Goal: Task Accomplishment & Management: Use online tool/utility

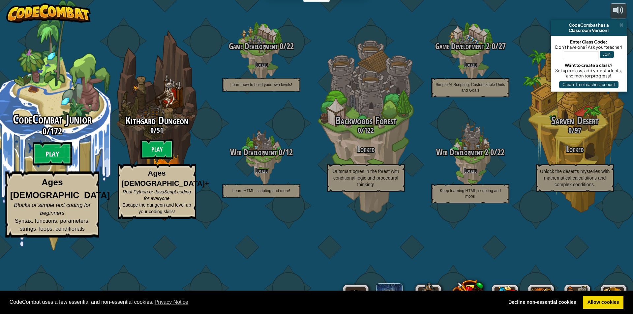
click at [57, 166] on btn "Play" at bounding box center [53, 154] width 40 height 24
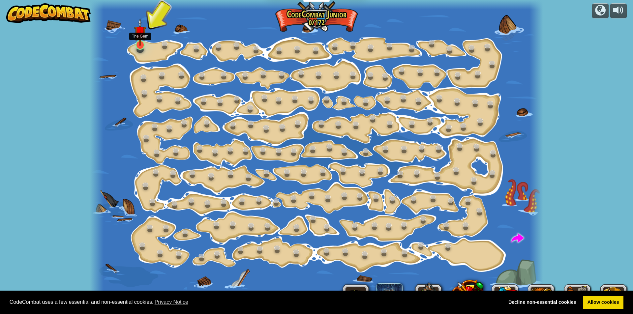
click at [140, 45] on img at bounding box center [140, 32] width 12 height 28
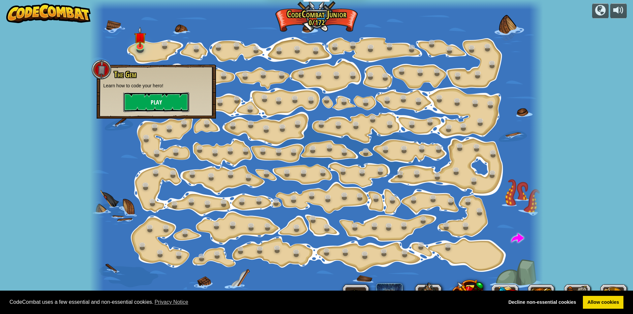
click at [157, 93] on button "Play" at bounding box center [156, 102] width 66 height 20
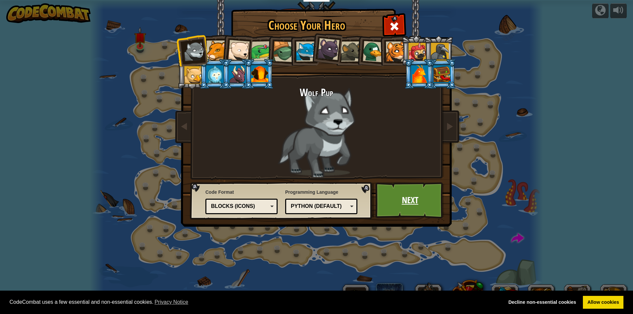
drag, startPoint x: 427, startPoint y: 205, endPoint x: 424, endPoint y: 198, distance: 8.0
click at [424, 198] on link "Next" at bounding box center [410, 200] width 69 height 36
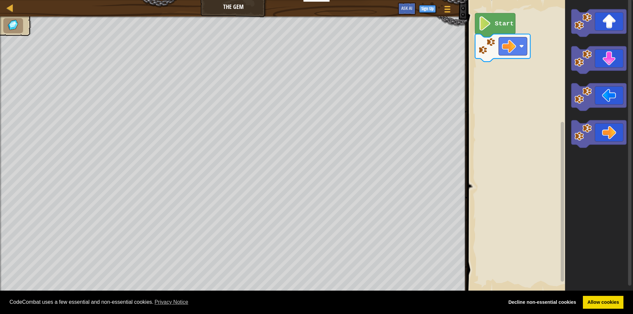
click at [482, 16] on icon "Blockly Workspace" at bounding box center [495, 25] width 40 height 24
click at [498, 29] on icon "Blockly Workspace" at bounding box center [495, 25] width 40 height 24
click at [603, 59] on icon "Blockly Workspace" at bounding box center [598, 61] width 55 height 28
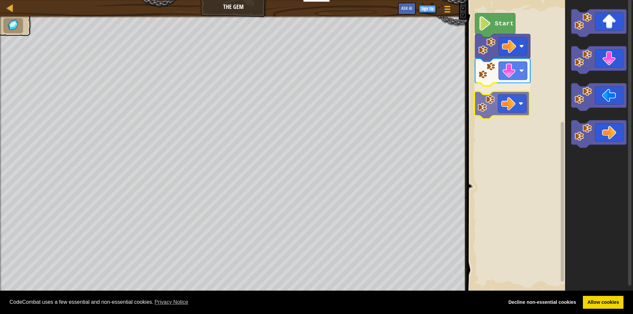
click at [522, 97] on div "Start" at bounding box center [549, 146] width 168 height 299
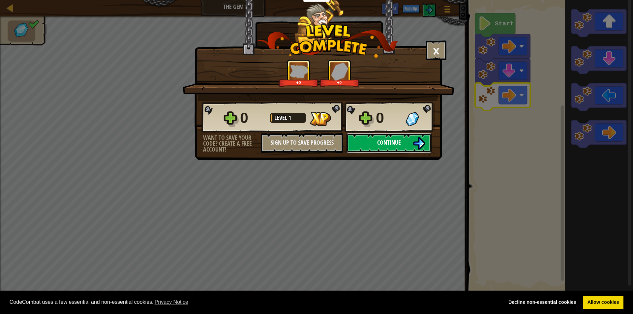
click at [390, 147] on button "Continue" at bounding box center [389, 143] width 85 height 20
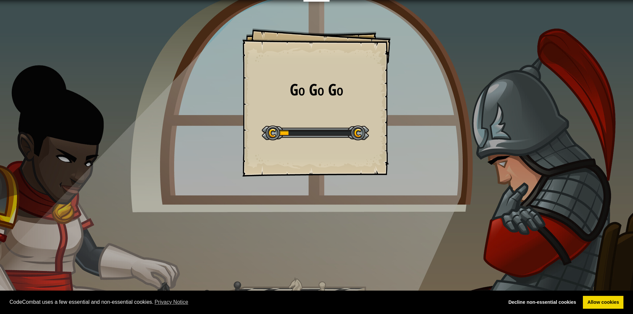
click at [392, 145] on div "Educators Create Free Account School & District Solutions Teacher Toolkit Previ…" at bounding box center [316, 157] width 633 height 314
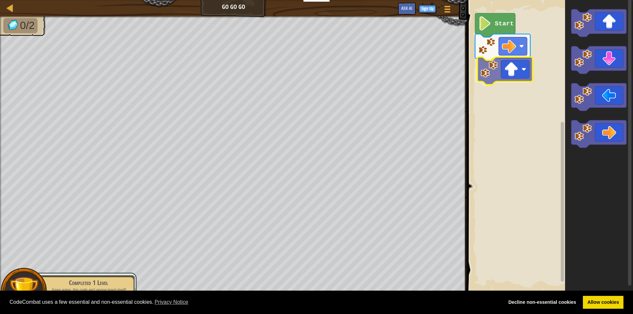
click at [514, 79] on div "Start" at bounding box center [549, 146] width 168 height 299
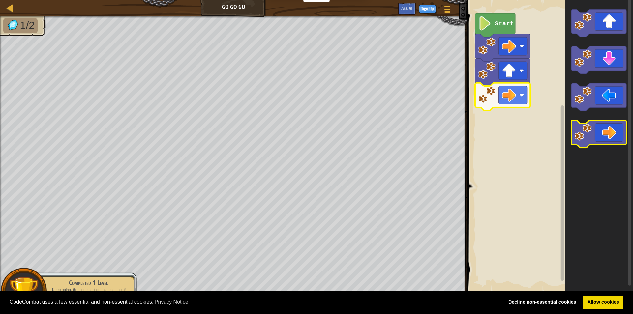
click at [583, 136] on div "Start" at bounding box center [549, 146] width 168 height 299
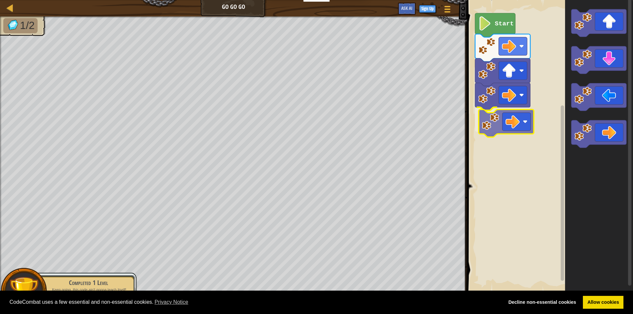
click at [490, 125] on div "Start" at bounding box center [549, 146] width 168 height 299
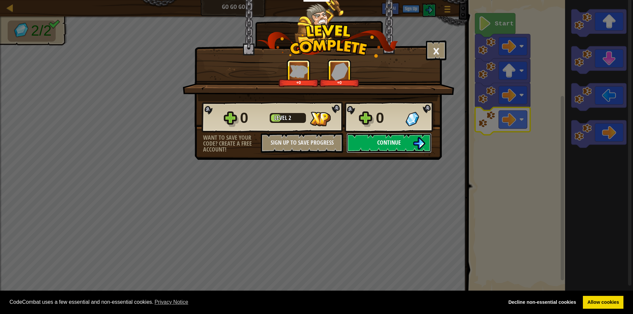
click at [372, 145] on button "Continue" at bounding box center [389, 143] width 85 height 20
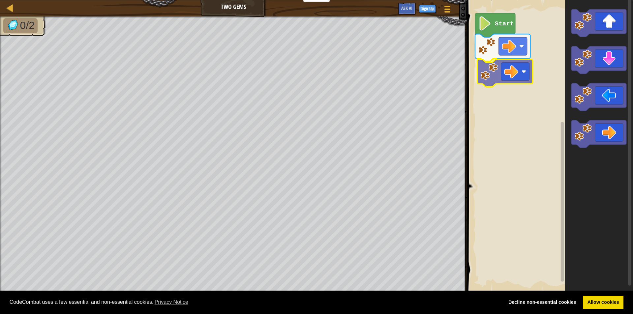
click at [516, 75] on div "Start" at bounding box center [549, 146] width 168 height 299
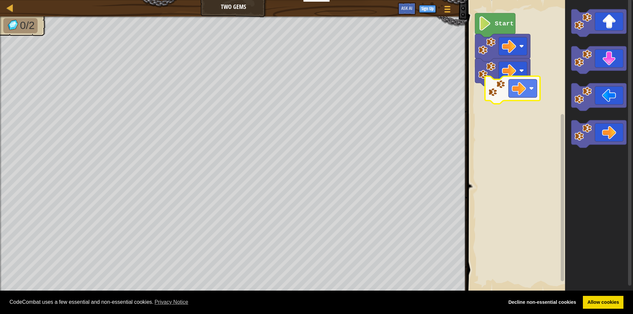
click at [499, 97] on div "Start" at bounding box center [549, 146] width 168 height 299
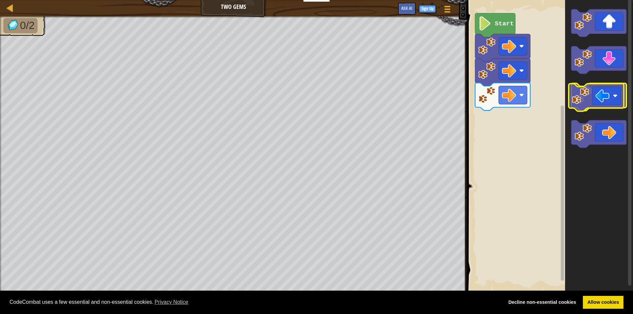
click at [595, 109] on rect "Blockly Workspace" at bounding box center [598, 97] width 55 height 28
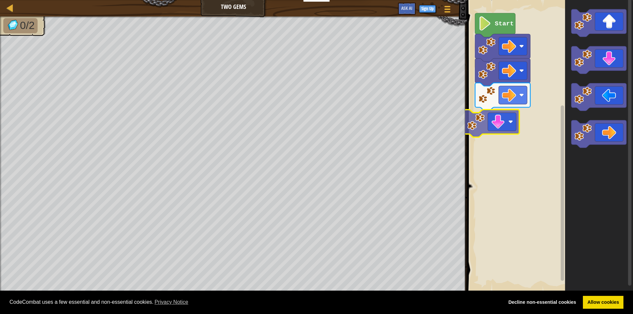
click at [493, 135] on div "Start" at bounding box center [549, 146] width 168 height 299
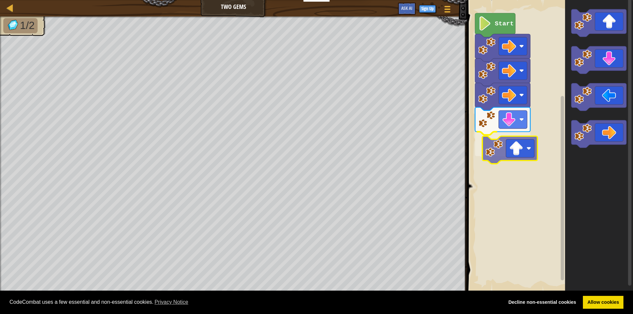
click at [508, 156] on div "Start" at bounding box center [549, 146] width 168 height 299
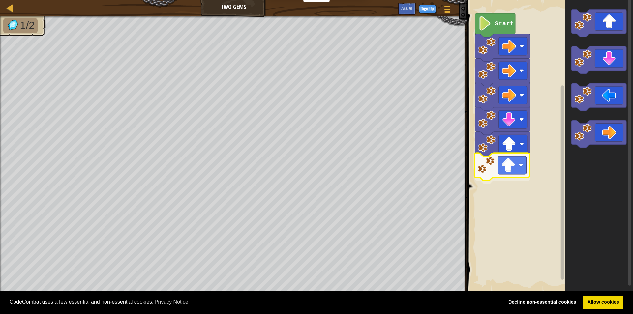
click at [504, 175] on div "Start" at bounding box center [549, 146] width 168 height 299
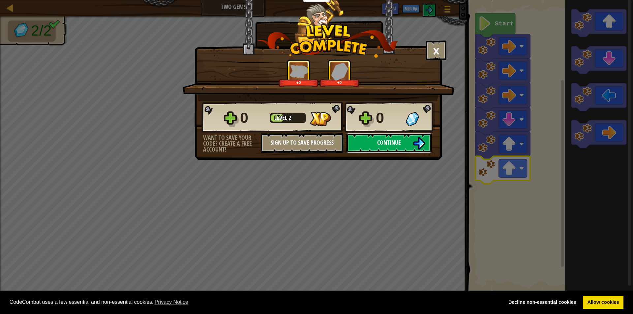
drag, startPoint x: 397, startPoint y: 142, endPoint x: 389, endPoint y: 142, distance: 8.6
click at [389, 142] on span "Continue" at bounding box center [389, 143] width 24 height 8
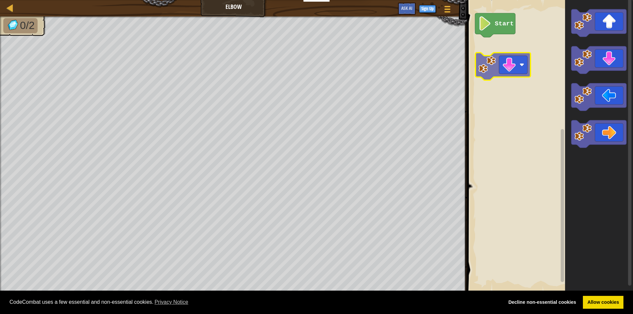
click at [486, 33] on div "Start" at bounding box center [549, 146] width 168 height 299
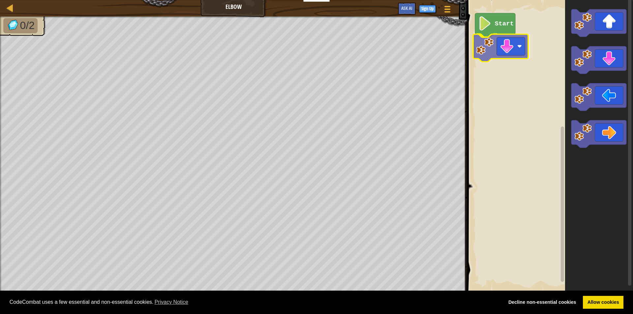
click at [481, 46] on div "Start" at bounding box center [549, 146] width 168 height 299
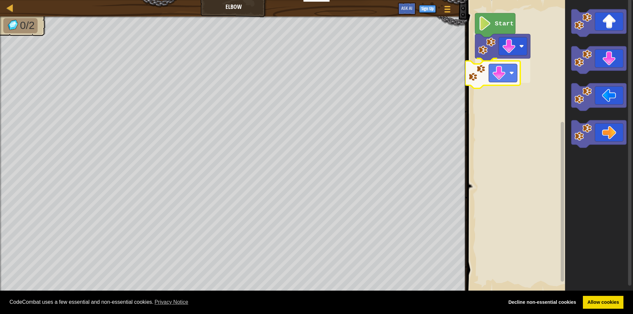
click at [485, 72] on div "Start" at bounding box center [549, 146] width 168 height 299
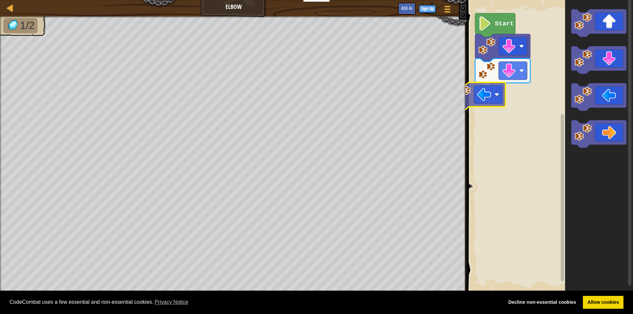
click at [491, 97] on div "Start" at bounding box center [549, 146] width 168 height 299
click at [487, 102] on div "Start" at bounding box center [549, 146] width 168 height 299
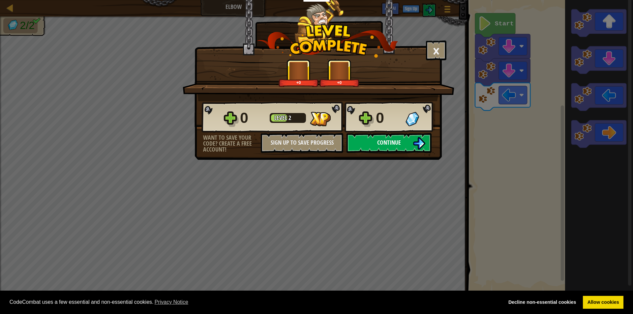
click at [379, 136] on button "Continue" at bounding box center [389, 143] width 85 height 20
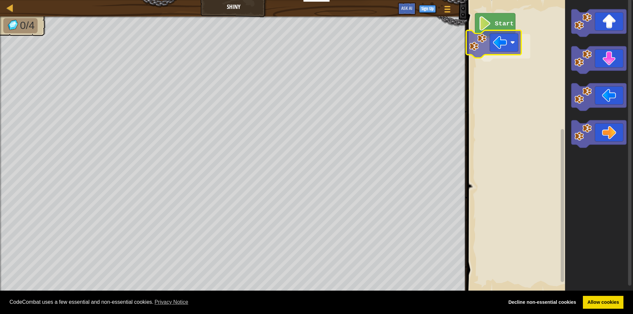
click at [507, 46] on div "Start" at bounding box center [549, 146] width 168 height 299
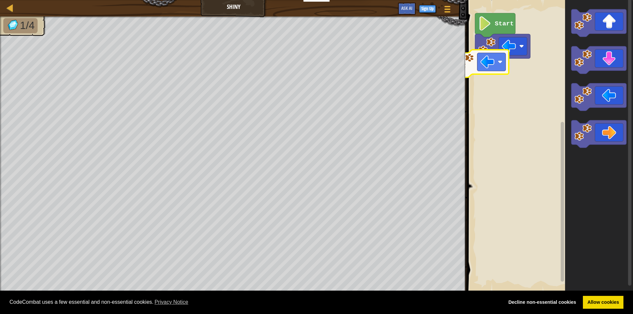
click at [508, 62] on div "Start" at bounding box center [549, 146] width 168 height 299
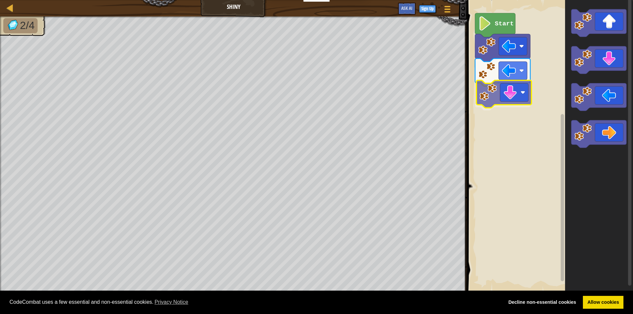
click at [498, 90] on div "Start" at bounding box center [549, 146] width 168 height 299
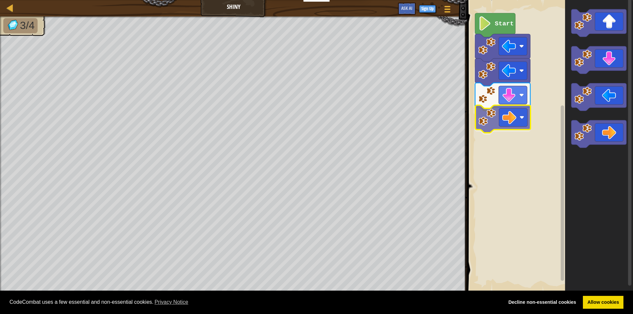
click at [518, 116] on div "Start" at bounding box center [549, 146] width 168 height 299
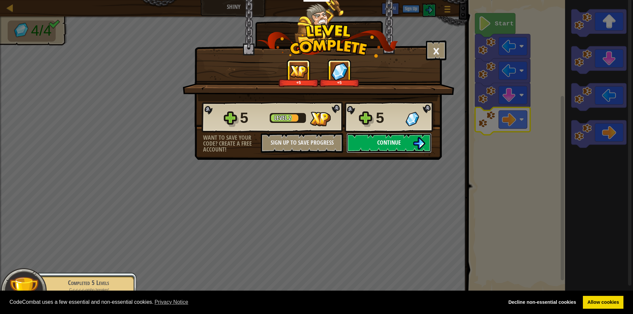
click at [421, 143] on img at bounding box center [419, 143] width 13 height 13
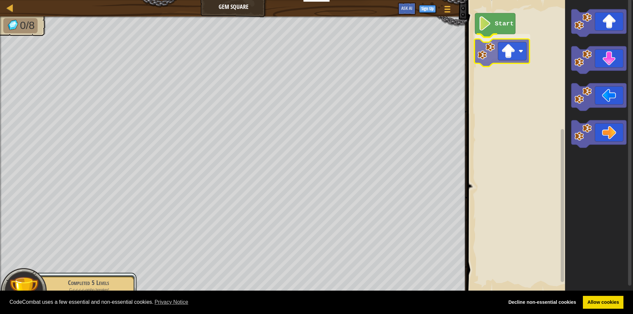
click at [508, 60] on div "Start" at bounding box center [549, 146] width 168 height 299
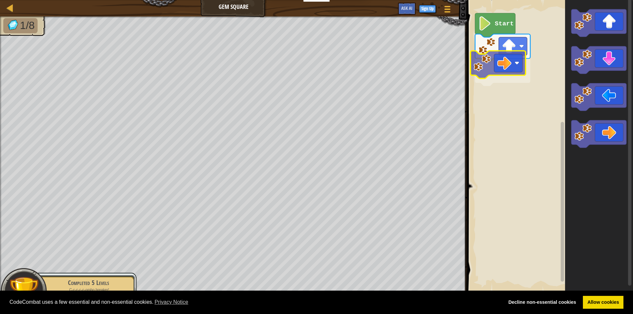
click at [523, 53] on div "Start" at bounding box center [549, 146] width 168 height 299
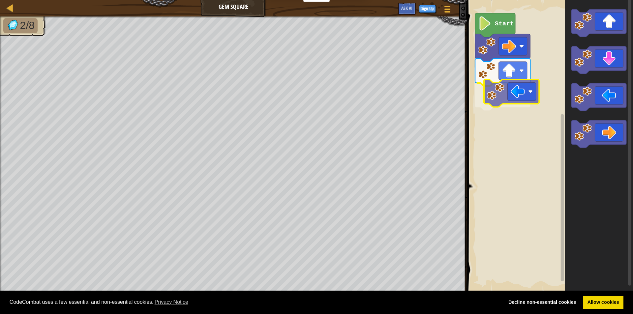
click at [527, 97] on div "Start" at bounding box center [549, 146] width 168 height 299
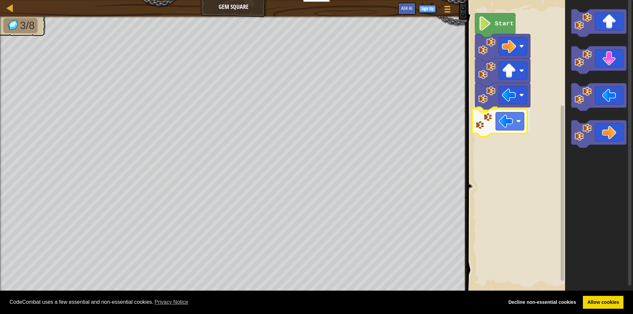
click at [513, 129] on div "Start" at bounding box center [549, 146] width 168 height 299
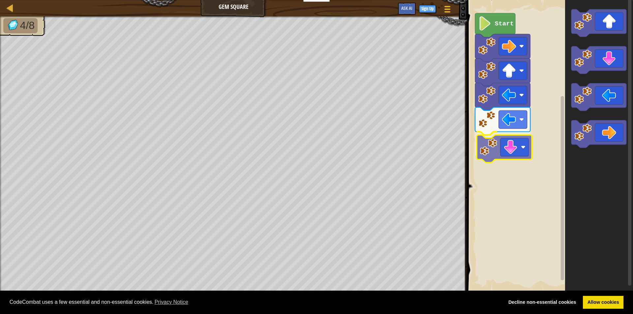
click at [519, 143] on div "Start" at bounding box center [549, 146] width 168 height 299
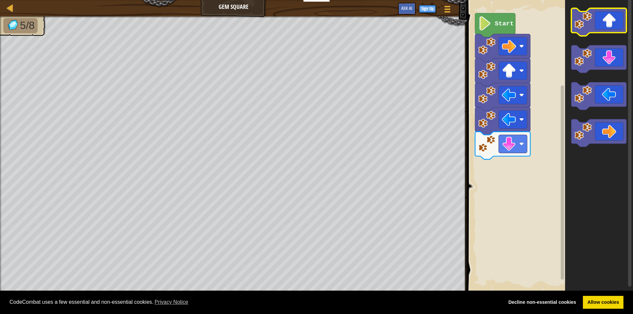
click at [594, 31] on icon "Blockly Workspace" at bounding box center [598, 22] width 55 height 28
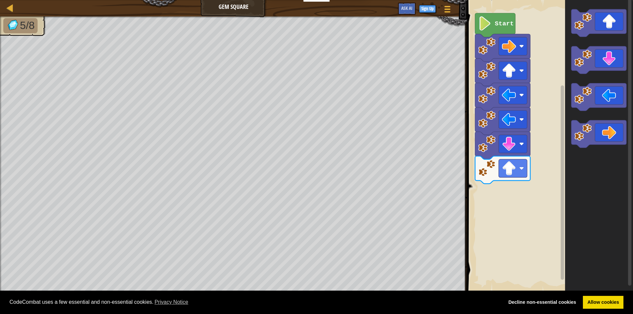
click at [546, 173] on div "Start" at bounding box center [549, 146] width 168 height 299
click at [526, 170] on rect "Blockly Workspace" at bounding box center [513, 168] width 28 height 18
click at [514, 210] on div "Start" at bounding box center [549, 146] width 168 height 299
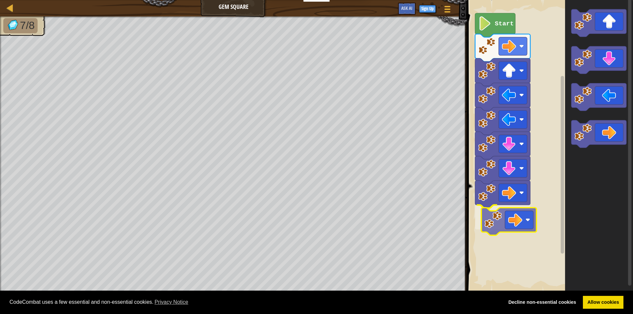
click at [503, 224] on div "Start" at bounding box center [549, 146] width 168 height 299
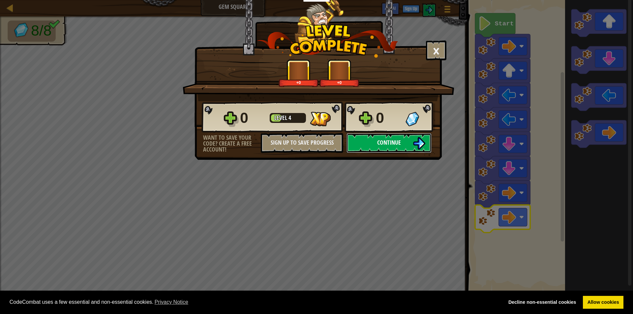
click at [415, 143] on img at bounding box center [419, 143] width 13 height 13
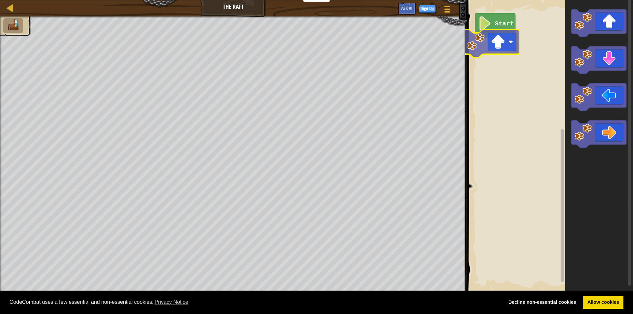
click at [476, 46] on div "Start" at bounding box center [549, 146] width 168 height 299
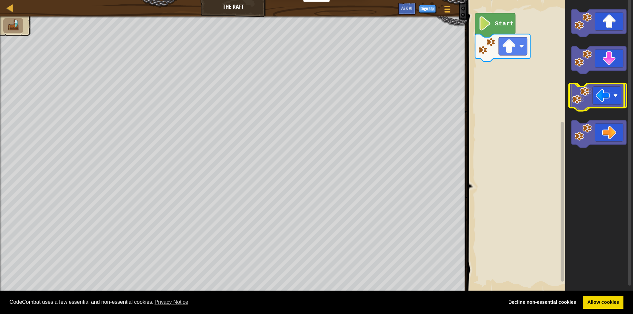
click at [591, 103] on g "Blockly Workspace" at bounding box center [598, 97] width 55 height 28
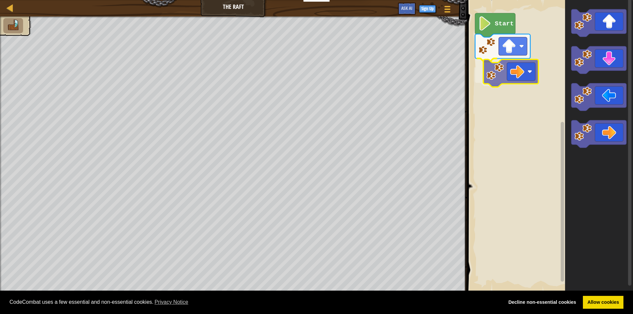
click at [501, 74] on div "Start" at bounding box center [549, 146] width 168 height 299
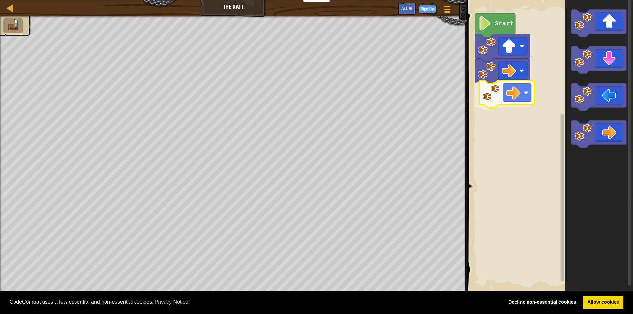
click at [488, 104] on div "Start" at bounding box center [549, 146] width 168 height 299
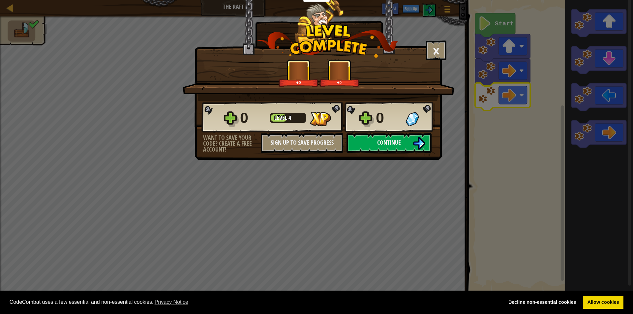
click at [430, 133] on div "0 Level 4 0" at bounding box center [319, 118] width 234 height 32
click at [428, 136] on button "Continue" at bounding box center [389, 143] width 85 height 20
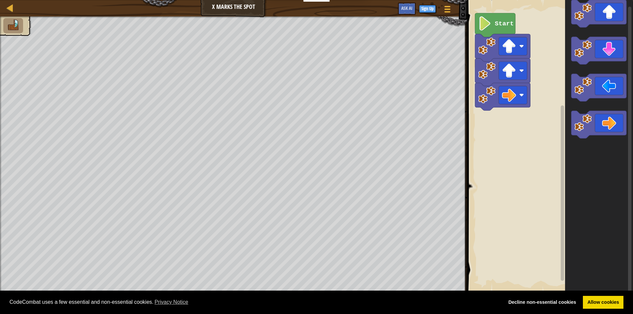
click at [600, 32] on icon "Blockly Workspace" at bounding box center [599, 146] width 68 height 299
click at [503, 128] on div "Start" at bounding box center [549, 146] width 168 height 299
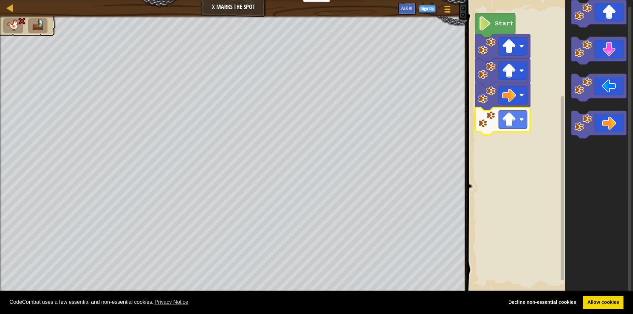
click at [19, 27] on img at bounding box center [13, 25] width 14 height 12
click at [7, 22] on img at bounding box center [13, 25] width 14 height 12
click at [44, 29] on img at bounding box center [38, 25] width 14 height 12
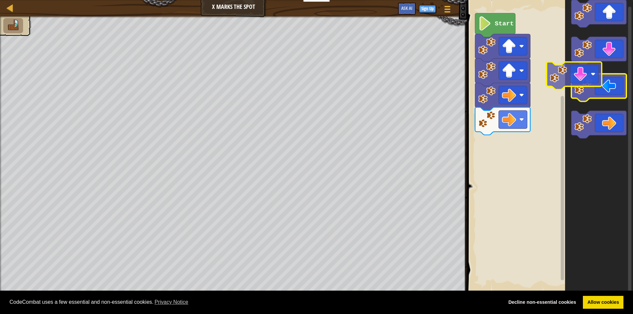
click at [589, 69] on icon "Blockly Workspace" at bounding box center [599, 146] width 68 height 299
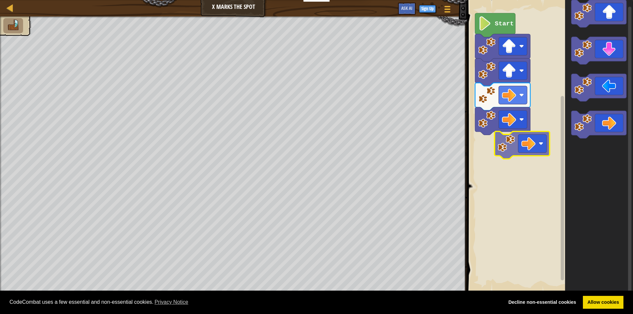
click at [518, 144] on div "Start" at bounding box center [549, 146] width 168 height 299
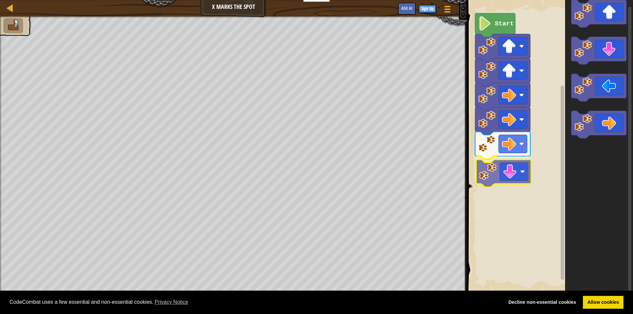
click at [502, 175] on div "Start" at bounding box center [549, 146] width 168 height 299
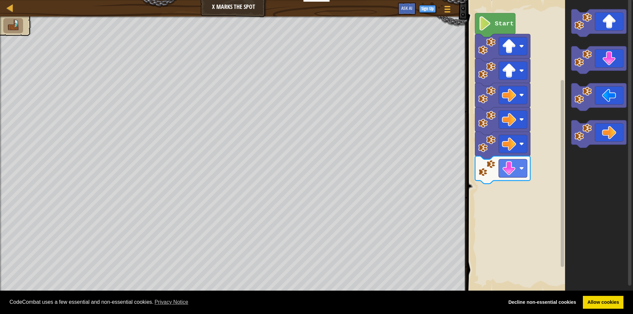
click at [528, 159] on div "Start" at bounding box center [549, 146] width 168 height 299
click at [543, 153] on div "Start" at bounding box center [549, 146] width 168 height 299
click at [602, 68] on icon "Blockly Workspace" at bounding box center [598, 61] width 55 height 28
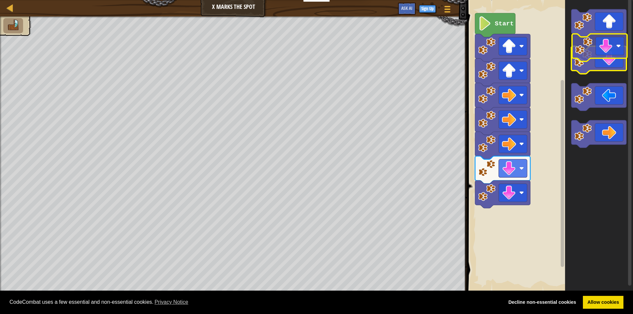
click at [606, 56] on icon "Blockly Workspace" at bounding box center [598, 61] width 55 height 28
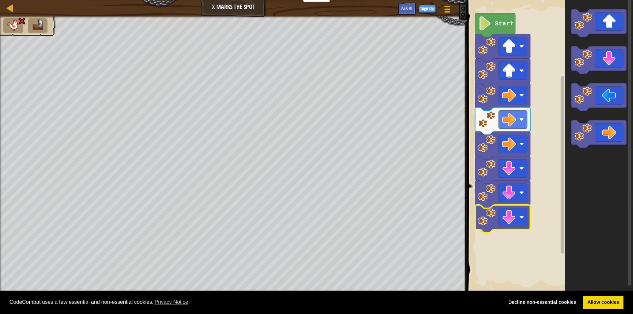
click at [498, 220] on icon "Blockly Workspace" at bounding box center [502, 219] width 55 height 28
click at [508, 216] on image "Blockly Workspace" at bounding box center [509, 217] width 14 height 14
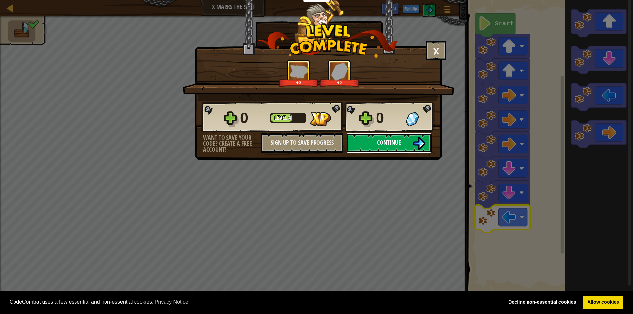
click at [426, 146] on button "Continue" at bounding box center [389, 143] width 85 height 20
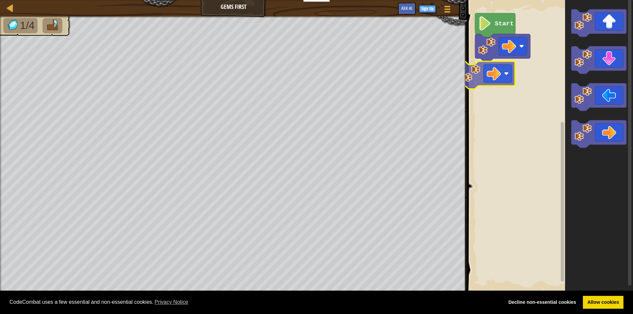
click at [504, 68] on div "Start" at bounding box center [549, 146] width 168 height 299
click at [557, 102] on div "Start" at bounding box center [549, 146] width 168 height 299
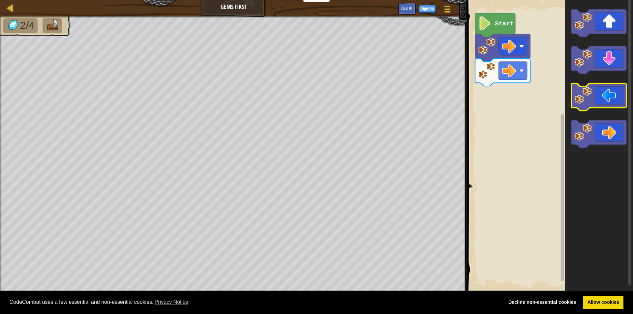
click at [578, 76] on icon "Blockly Workspace" at bounding box center [599, 146] width 68 height 299
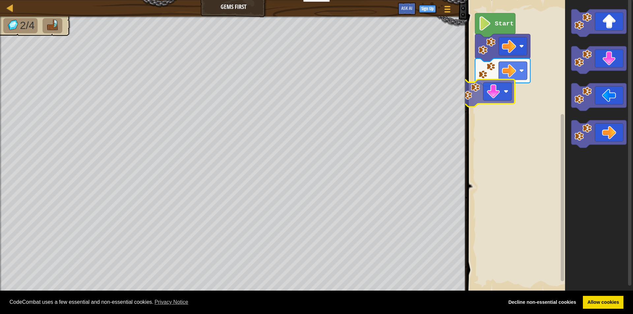
click at [473, 95] on div "Start" at bounding box center [549, 146] width 168 height 299
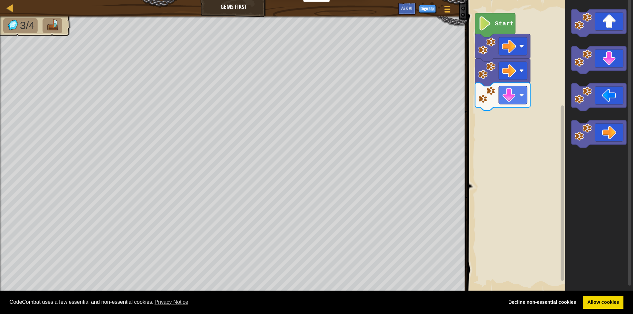
click at [500, 120] on div "Start" at bounding box center [549, 146] width 168 height 299
click at [510, 120] on div "Start" at bounding box center [549, 146] width 168 height 299
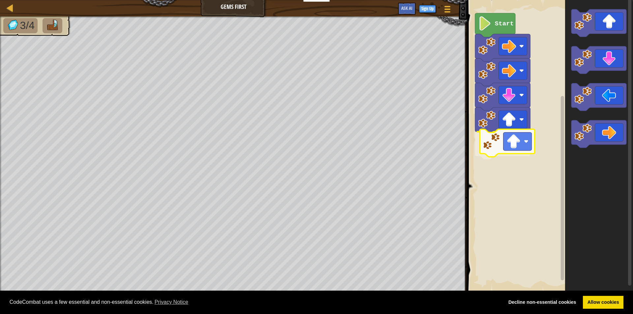
click at [496, 151] on div "Start" at bounding box center [549, 146] width 168 height 299
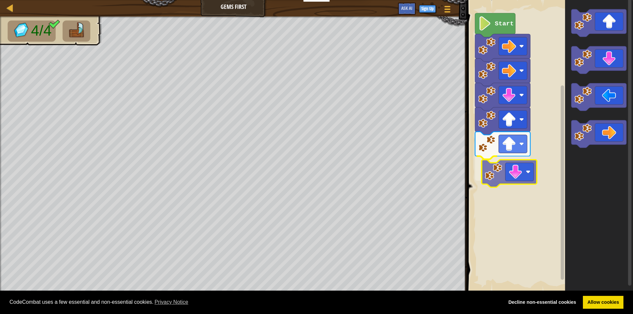
click at [507, 181] on div "Start" at bounding box center [549, 146] width 168 height 299
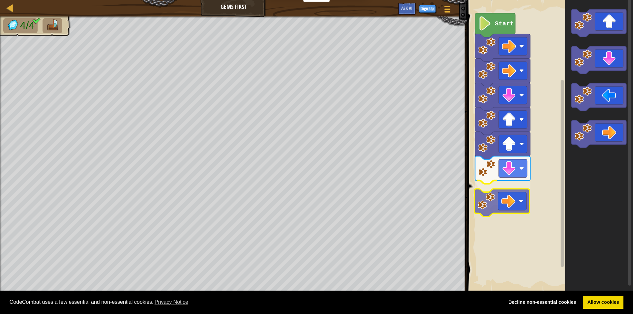
click at [490, 195] on div "Start" at bounding box center [549, 146] width 168 height 299
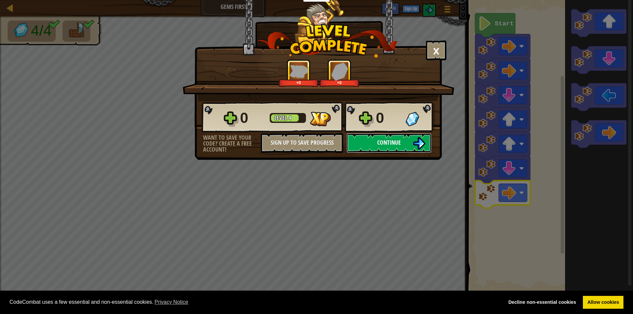
click at [369, 142] on button "Continue" at bounding box center [389, 143] width 85 height 20
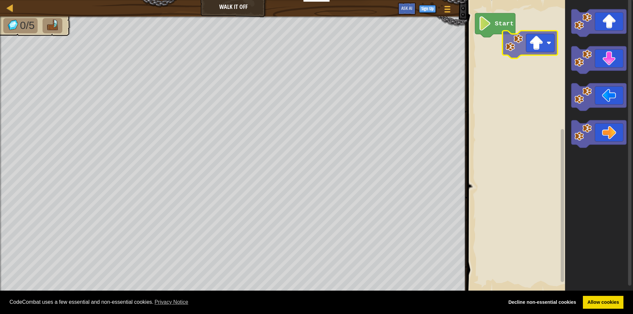
click at [543, 47] on div "Start" at bounding box center [549, 146] width 168 height 299
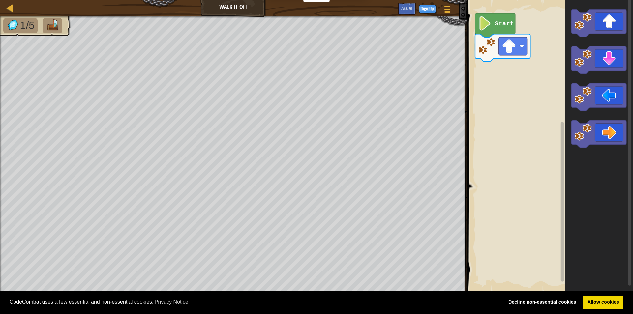
click at [562, 36] on div "Start" at bounding box center [549, 146] width 168 height 299
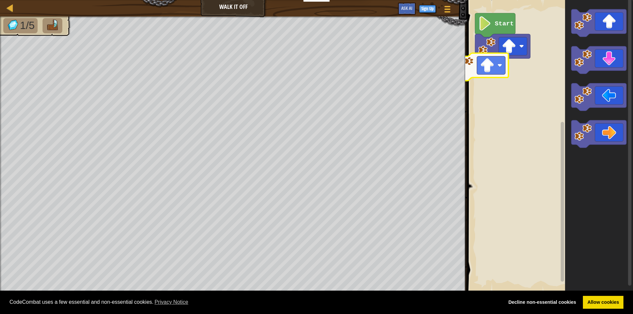
click at [501, 65] on div "Start" at bounding box center [549, 146] width 168 height 299
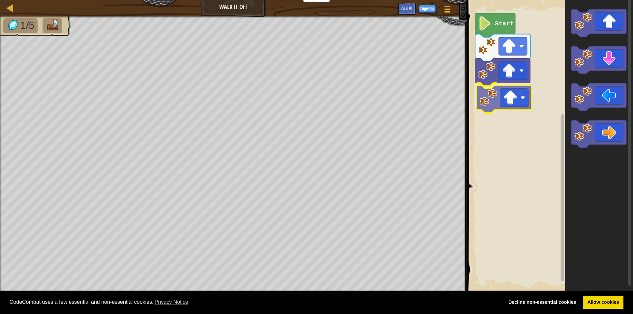
click at [507, 102] on div "Start" at bounding box center [549, 146] width 168 height 299
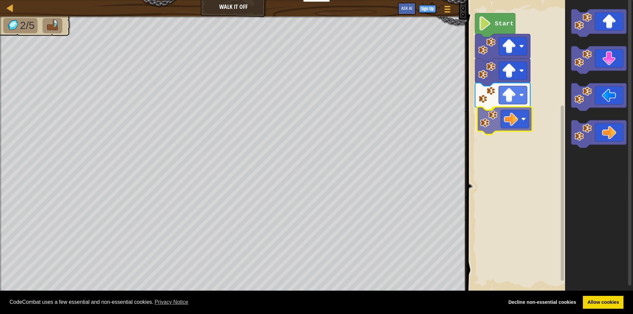
click at [501, 113] on div "Start" at bounding box center [549, 146] width 168 height 299
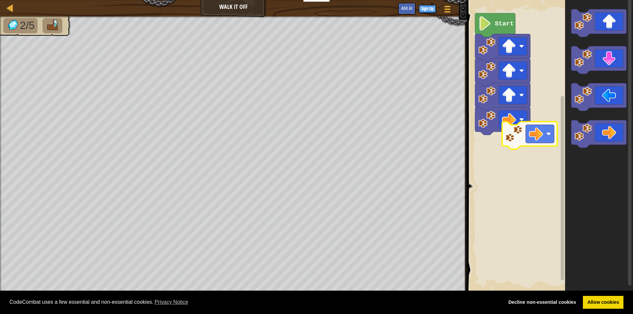
click at [513, 140] on div "Start" at bounding box center [549, 146] width 168 height 299
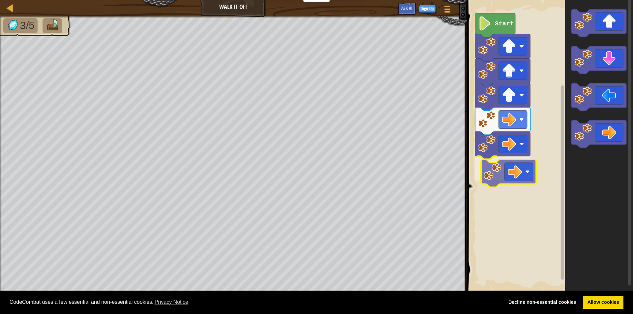
click at [513, 170] on div "Start" at bounding box center [549, 146] width 168 height 299
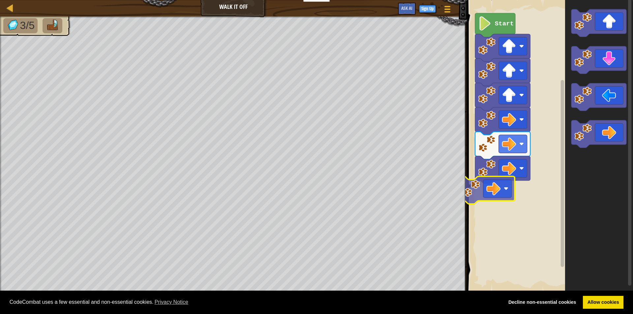
click at [508, 197] on div "Start" at bounding box center [549, 146] width 168 height 299
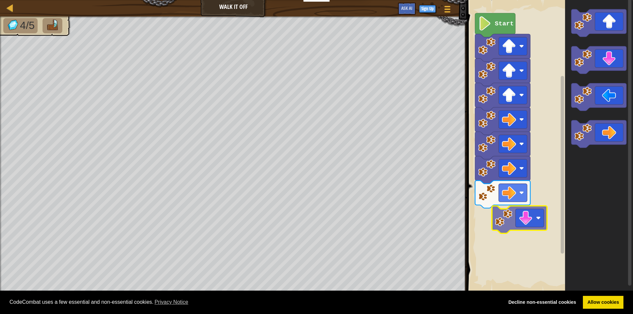
click at [528, 217] on div "Start" at bounding box center [549, 146] width 168 height 299
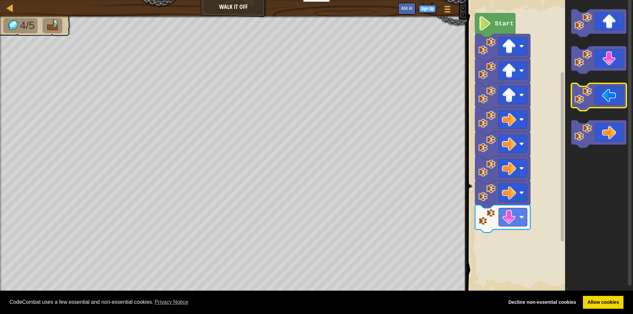
click at [587, 111] on g "Blockly Workspace" at bounding box center [598, 78] width 55 height 139
click at [554, 183] on div "Start" at bounding box center [549, 146] width 168 height 299
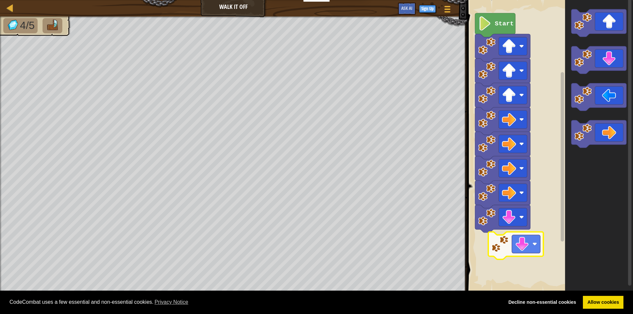
click at [509, 251] on div "Start" at bounding box center [549, 146] width 168 height 299
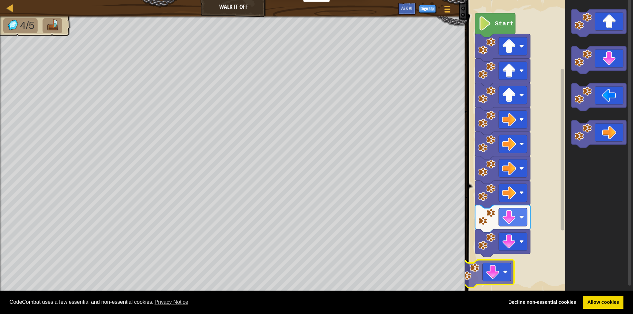
click at [487, 279] on div "Start" at bounding box center [549, 146] width 168 height 299
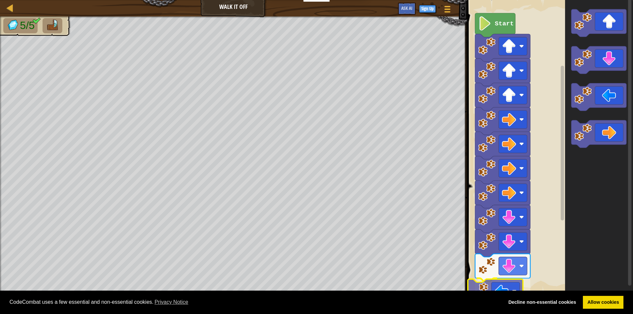
click at [504, 0] on body "Cookie Policy CodeCombat uses a few essential and non-essential cookies. Privac…" at bounding box center [316, 0] width 633 height 0
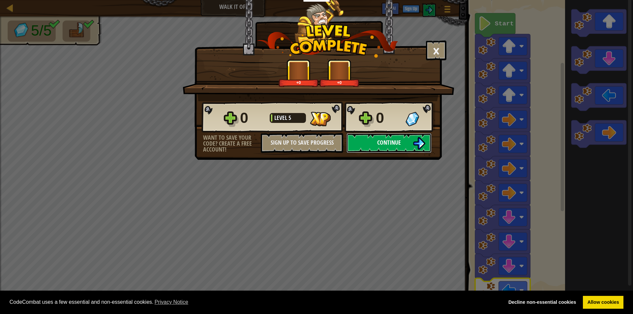
click at [380, 137] on button "Continue" at bounding box center [389, 143] width 85 height 20
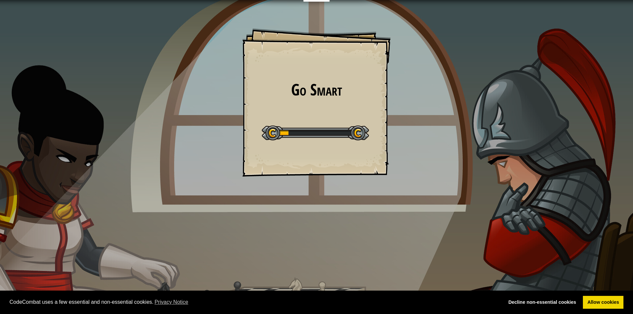
drag, startPoint x: 347, startPoint y: 128, endPoint x: 350, endPoint y: 128, distance: 3.6
click at [348, 128] on div at bounding box center [315, 133] width 107 height 15
drag, startPoint x: 370, startPoint y: 123, endPoint x: 356, endPoint y: 139, distance: 21.7
click at [370, 123] on div "Go Smart Goals Start Level Error loading from server. Try refreshing the page. …" at bounding box center [316, 102] width 148 height 148
click at [356, 139] on div at bounding box center [315, 133] width 107 height 15
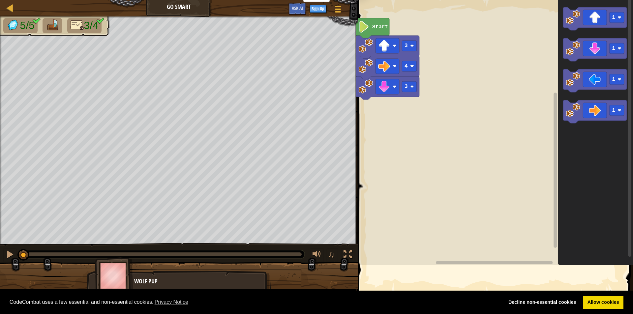
click at [344, 143] on div "Map Go Smart Game Menu Sign Up Ask AI 1 ההההההההההההההההההההההההההההההההההההההה…" at bounding box center [316, 157] width 633 height 314
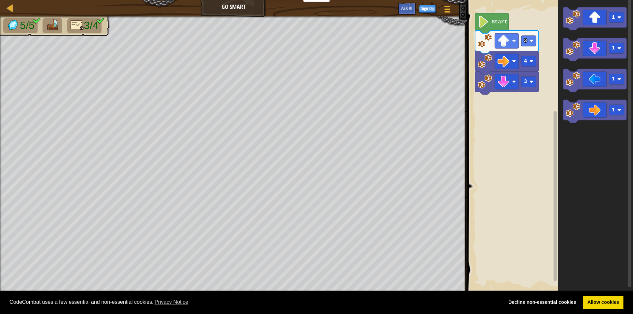
click at [593, 19] on icon "Blockly Workspace" at bounding box center [595, 18] width 64 height 23
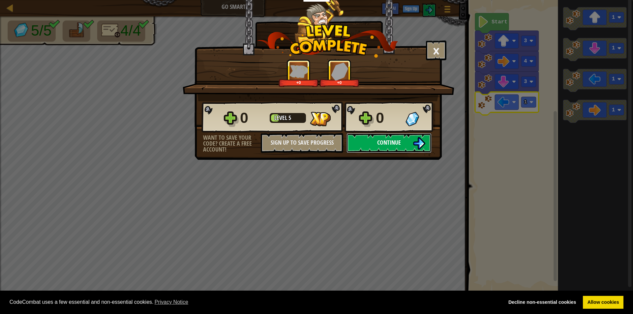
click at [399, 140] on span "Continue" at bounding box center [389, 143] width 24 height 8
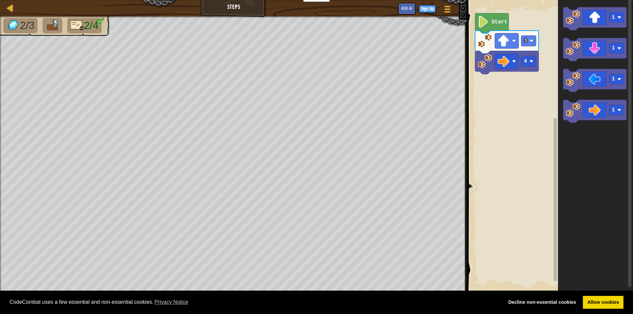
click at [572, 79] on g "1 1 1 1" at bounding box center [595, 65] width 64 height 116
click at [493, 87] on div "4 1 3 Start 1 1 1 1 1" at bounding box center [549, 146] width 168 height 299
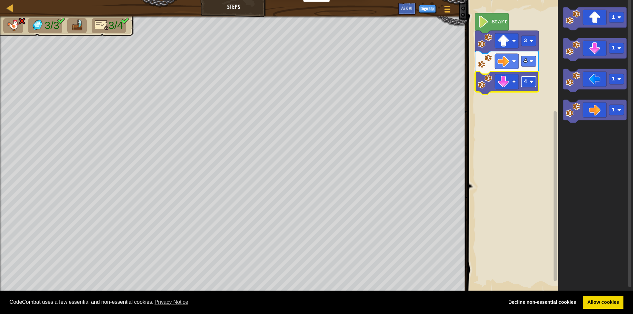
click at [527, 82] on rect "Blockly Workspace" at bounding box center [529, 82] width 15 height 11
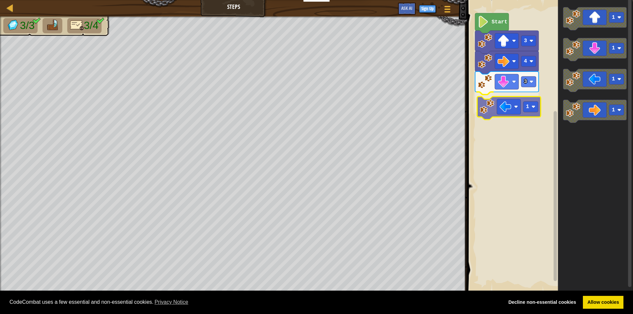
click at [511, 109] on div "Start 3 4 3 1 1 1 1 1 1" at bounding box center [549, 146] width 168 height 299
click at [529, 103] on rect "Blockly Workspace" at bounding box center [529, 102] width 15 height 11
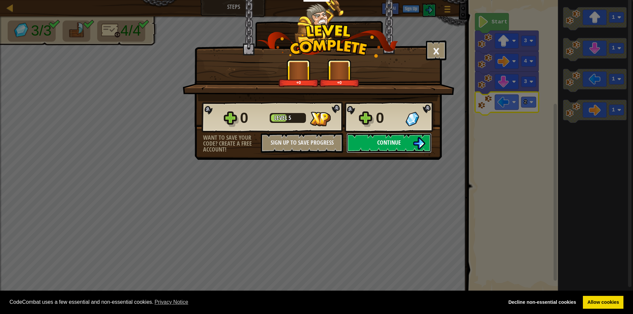
click at [399, 138] on button "Continue" at bounding box center [389, 143] width 85 height 20
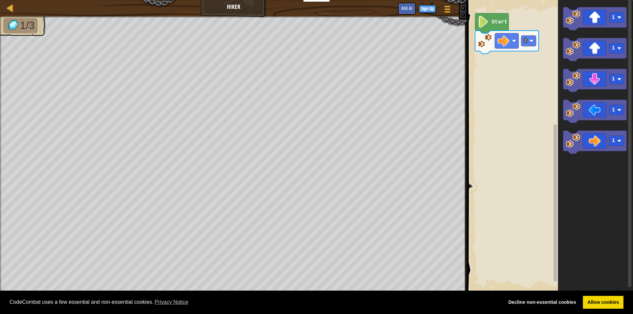
click at [491, 18] on icon "Blockly Workspace" at bounding box center [492, 23] width 34 height 20
click at [507, 62] on div "2 1 Start 1 1 1 1 1 1" at bounding box center [549, 146] width 168 height 299
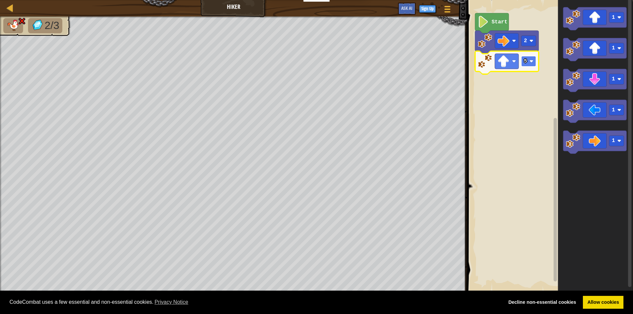
click at [528, 65] on rect "Blockly Workspace" at bounding box center [529, 61] width 15 height 11
click at [527, 66] on rect "Blockly Workspace" at bounding box center [529, 61] width 15 height 11
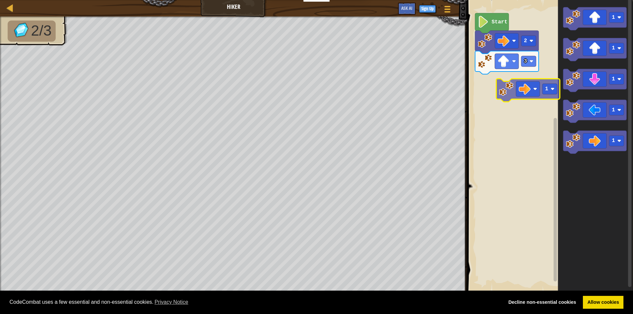
click at [530, 84] on div "Start 2 3 1 1 1 1 1 1" at bounding box center [549, 146] width 168 height 299
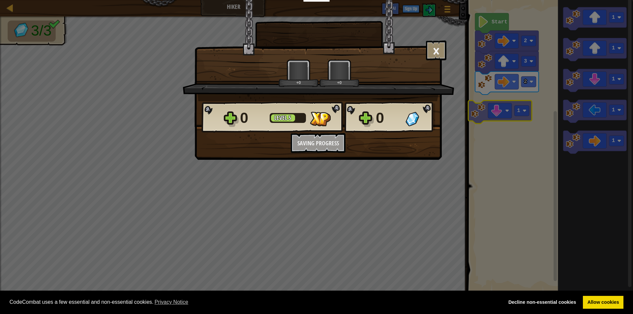
click at [503, 1] on body "Cookie Policy CodeCombat uses a few essential and non-essential cookies. Privac…" at bounding box center [316, 0] width 633 height 1
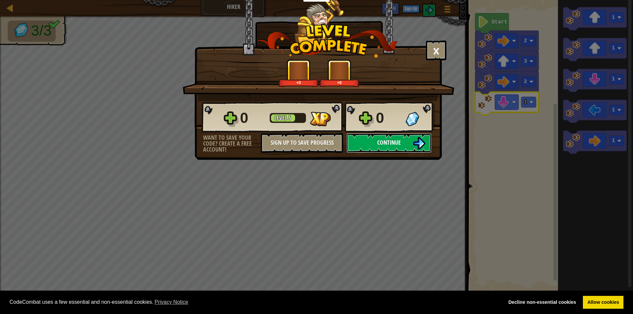
click at [379, 137] on button "Continue" at bounding box center [389, 143] width 85 height 20
